Goal: Entertainment & Leisure: Consume media (video, audio)

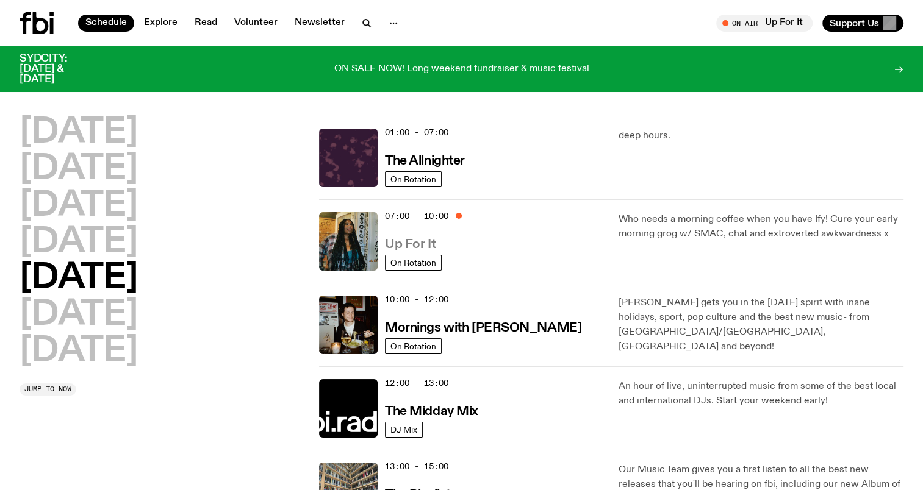
click at [410, 244] on h3 "Up For It" at bounding box center [410, 244] width 51 height 13
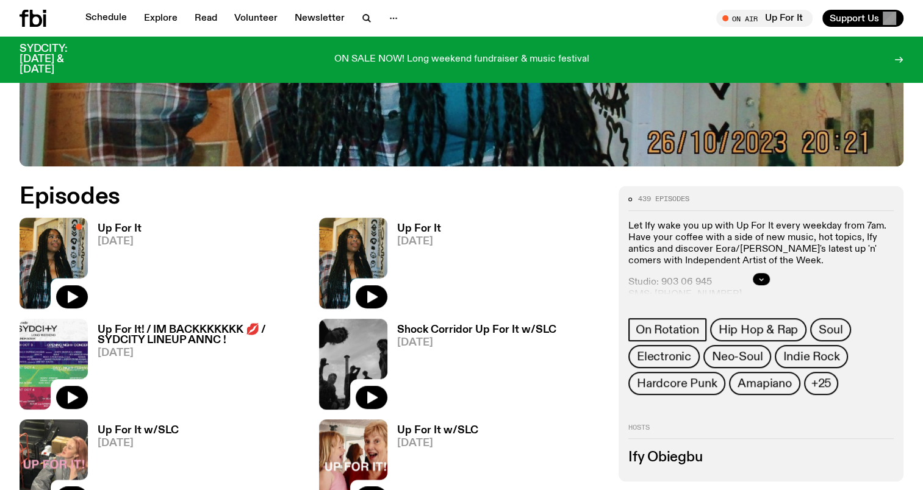
scroll to position [503, 0]
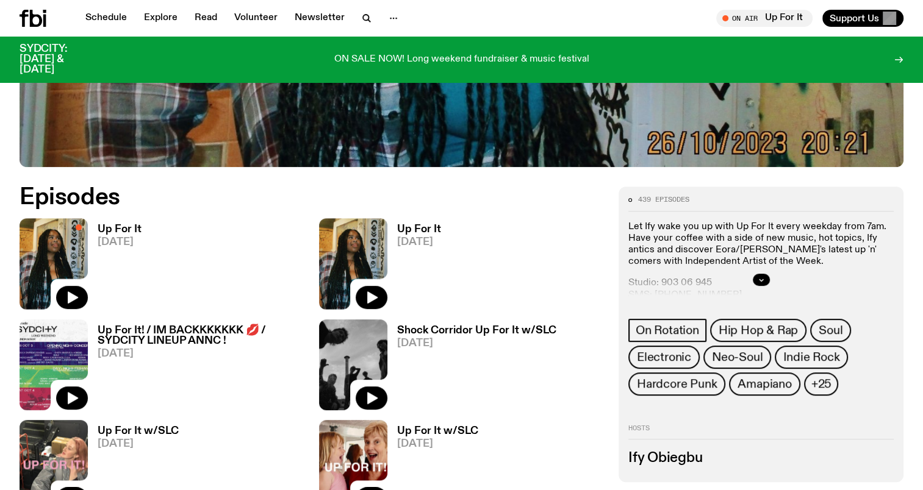
click at [120, 225] on h3 "Up For It" at bounding box center [120, 229] width 44 height 10
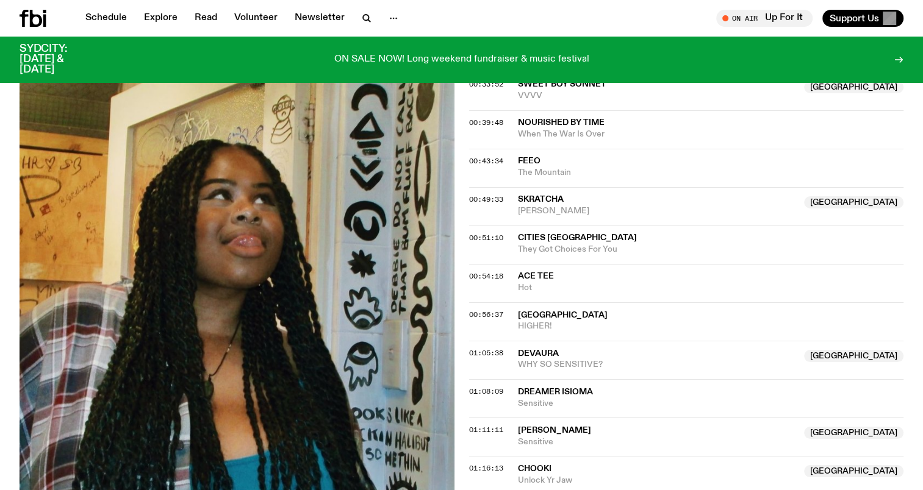
scroll to position [757, 0]
click at [545, 235] on span "Cities [GEOGRAPHIC_DATA]" at bounding box center [577, 238] width 119 height 9
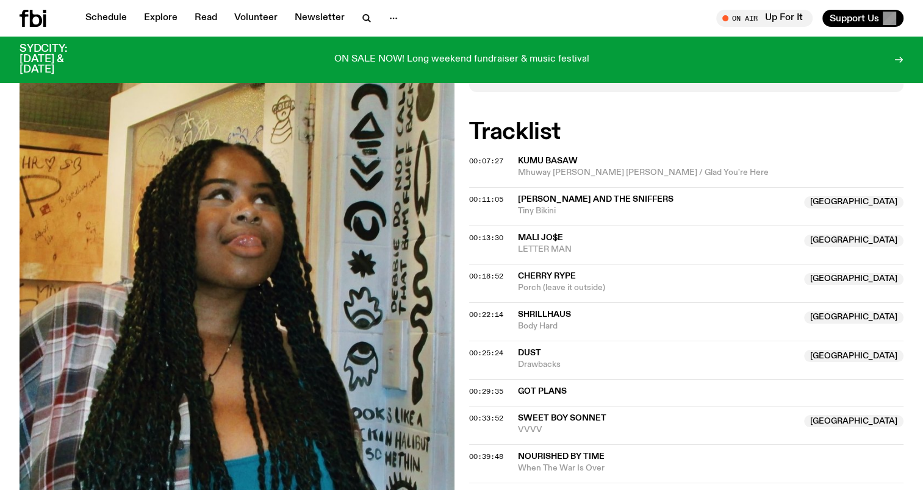
scroll to position [424, 0]
click at [560, 349] on span "dust" at bounding box center [657, 353] width 279 height 12
click at [552, 415] on span "Sweet Boy Sonnet" at bounding box center [562, 417] width 88 height 9
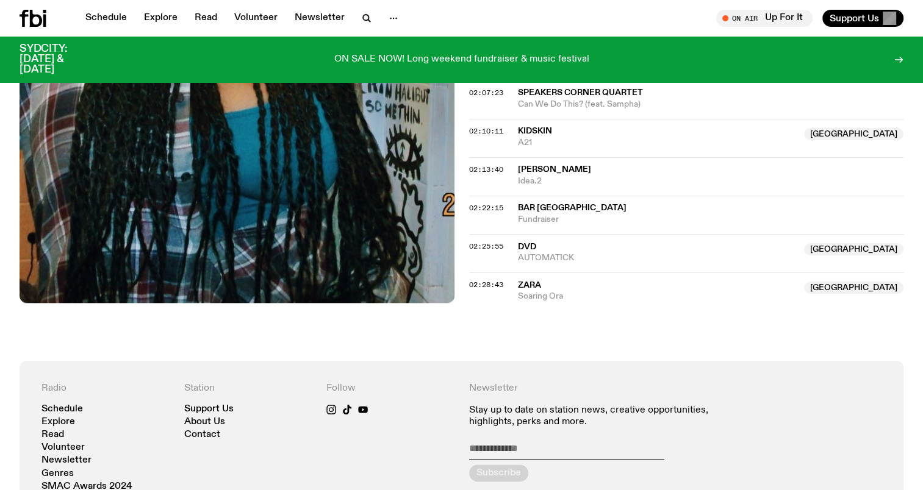
scroll to position [1545, 0]
